Goal: Transaction & Acquisition: Purchase product/service

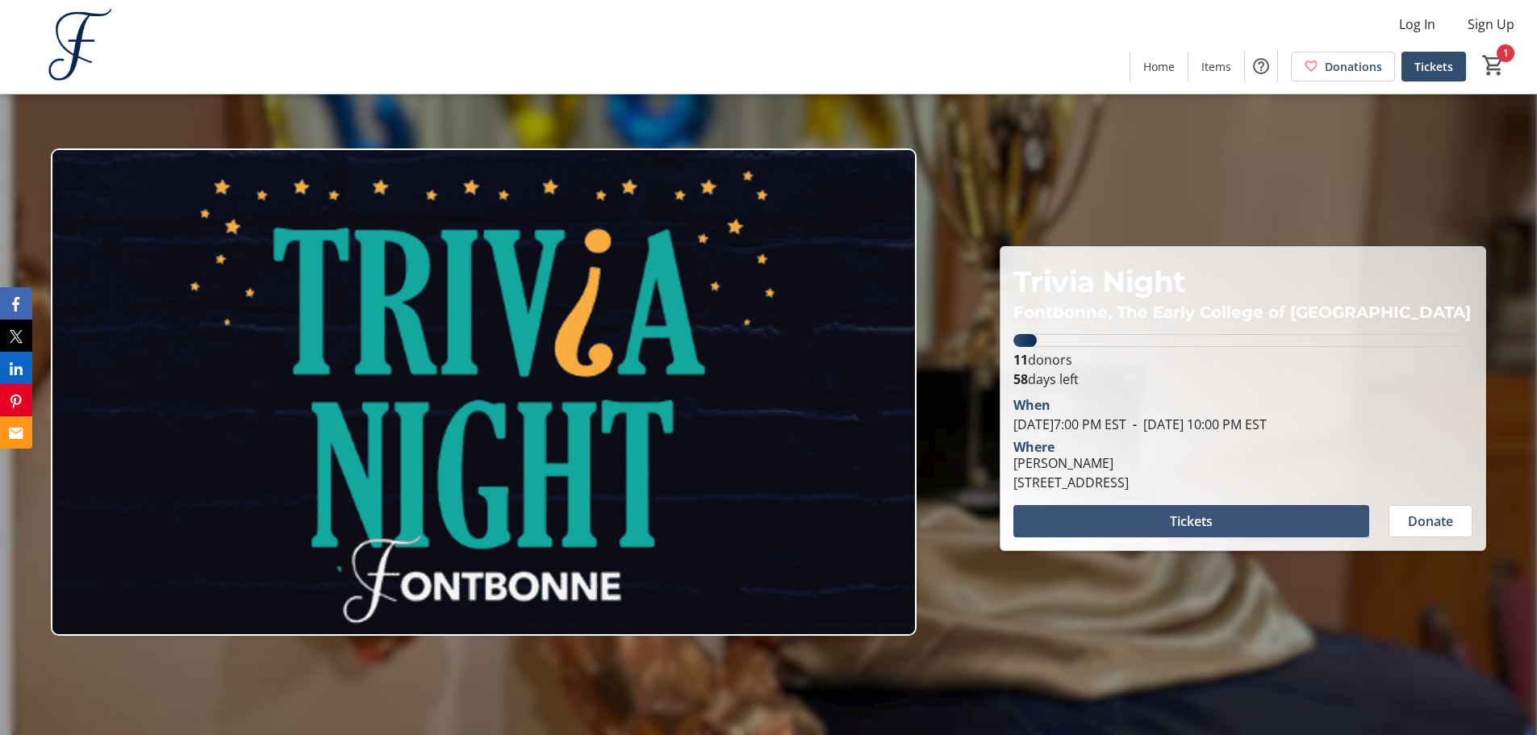
click at [1281, 517] on span at bounding box center [1191, 521] width 356 height 39
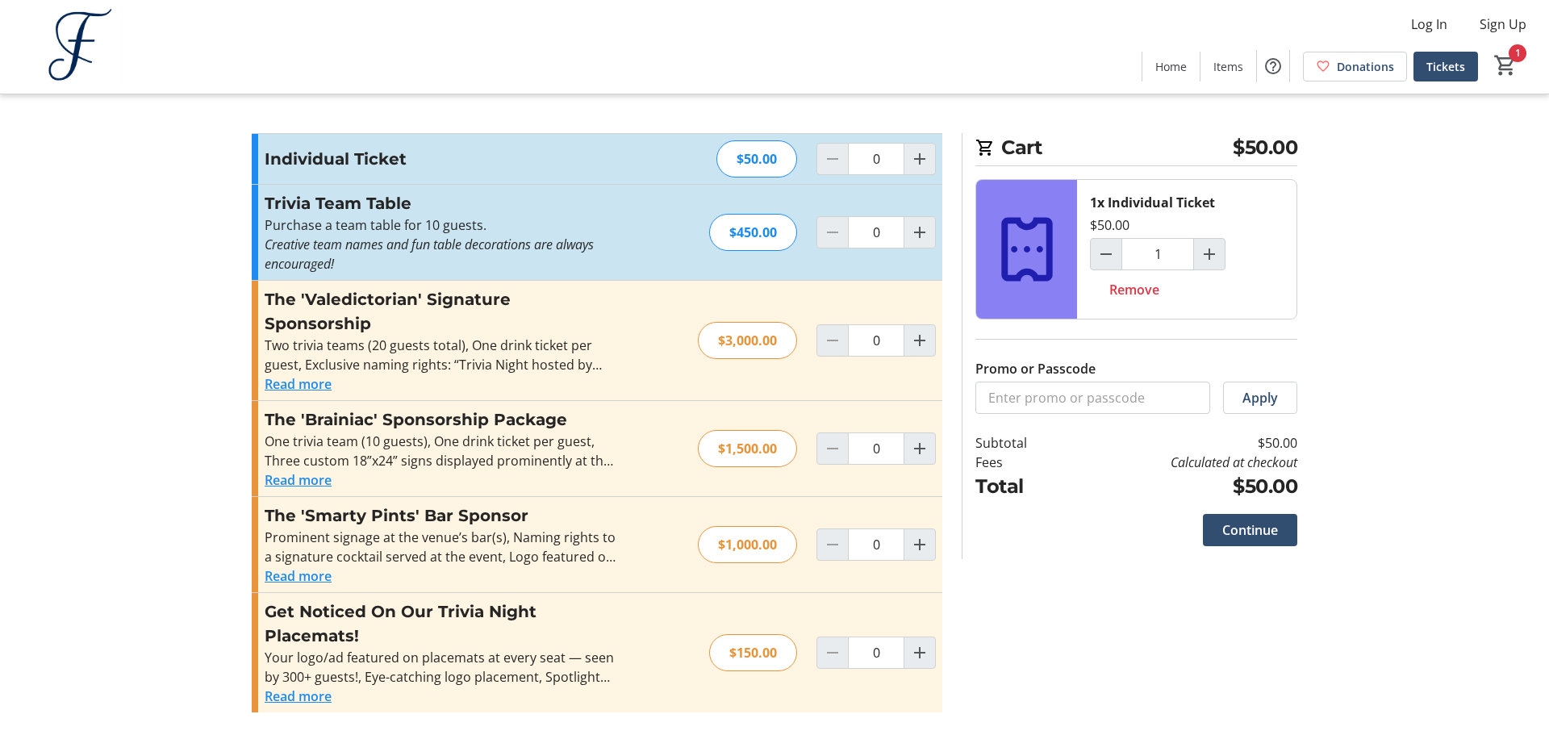
type input "1"
click at [1131, 395] on input "Promo or Passcode" at bounding box center [1093, 398] width 235 height 32
paste input "ALCTRIVIA25"
type input "ALCTRIVIA25"
click at [1264, 406] on span "Apply" at bounding box center [1261, 397] width 36 height 19
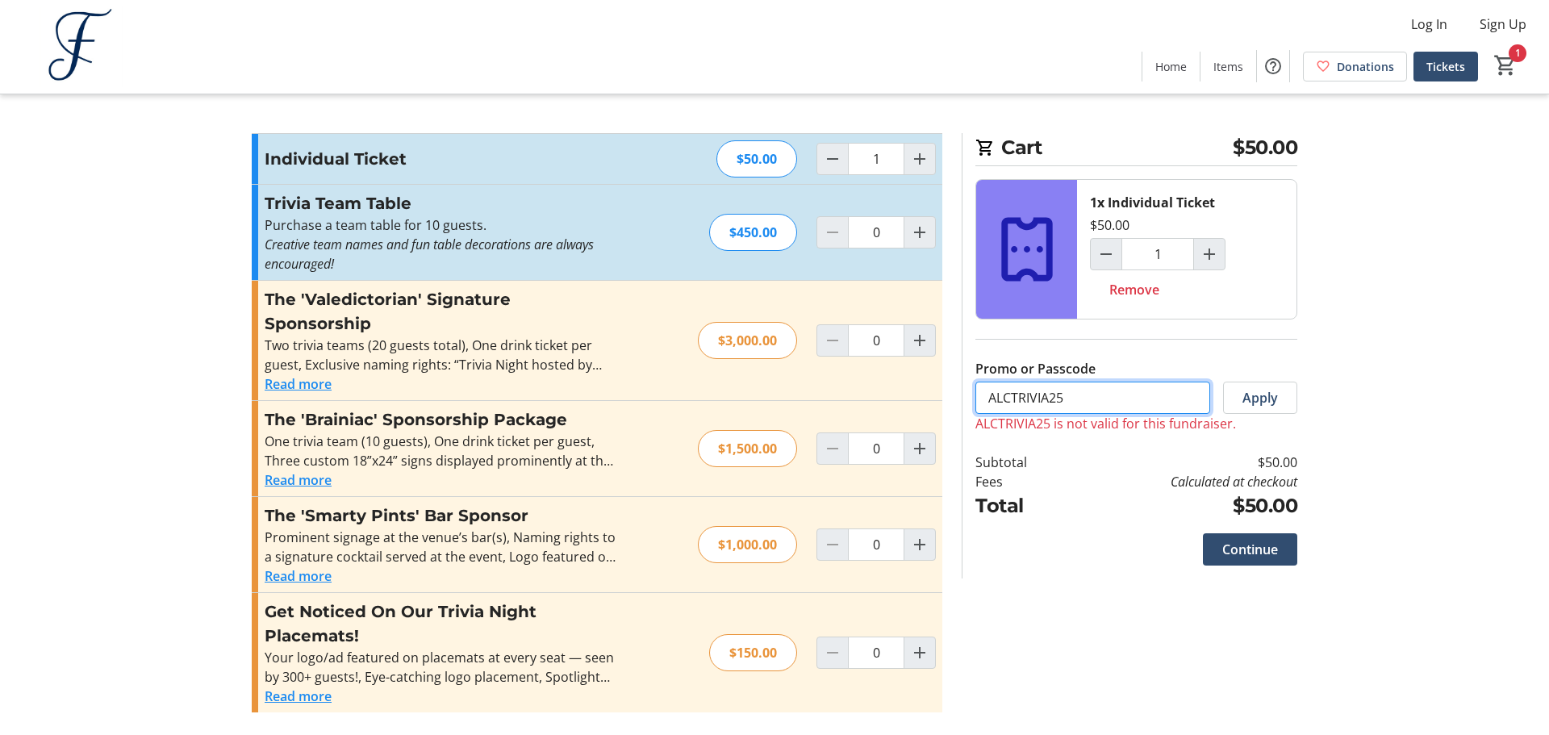
click at [992, 401] on input "ALCTRIVIA25" at bounding box center [1093, 398] width 235 height 32
click at [1258, 421] on p "ALCTRIVIA25 is not valid for this fundraiser." at bounding box center [1137, 423] width 322 height 19
click at [1256, 412] on span at bounding box center [1260, 397] width 73 height 39
